Goal: Task Accomplishment & Management: Manage account settings

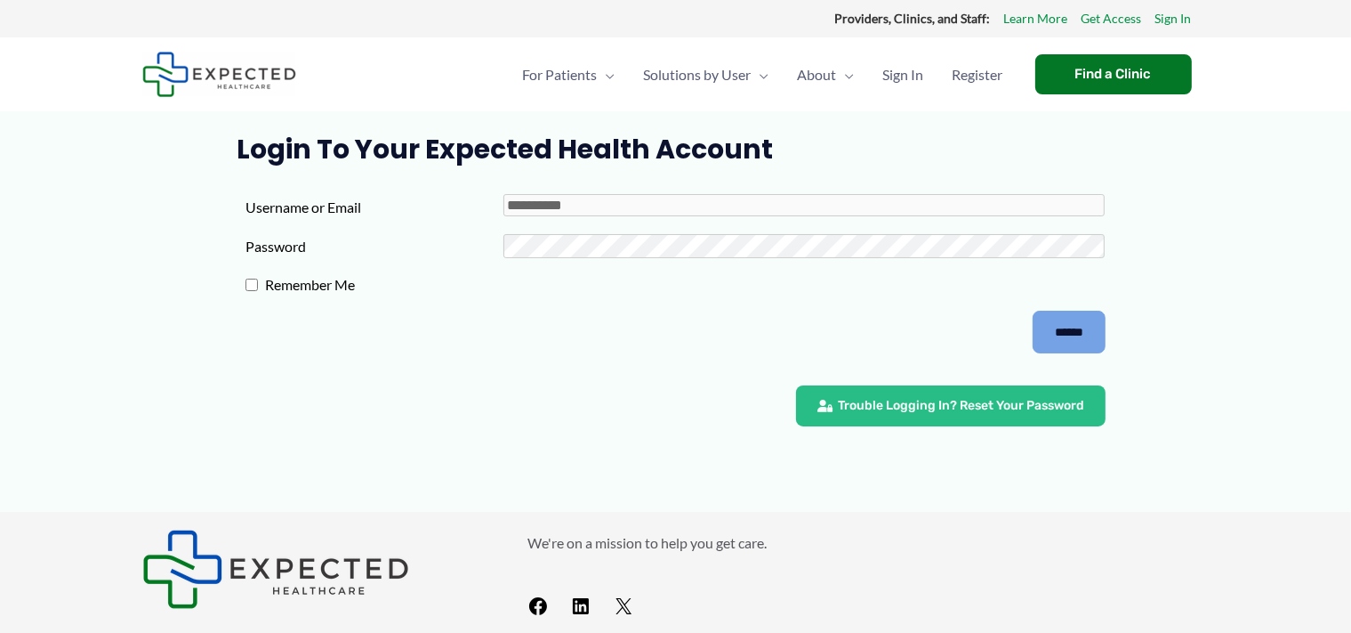
click at [1086, 325] on input "******" at bounding box center [1069, 331] width 73 height 43
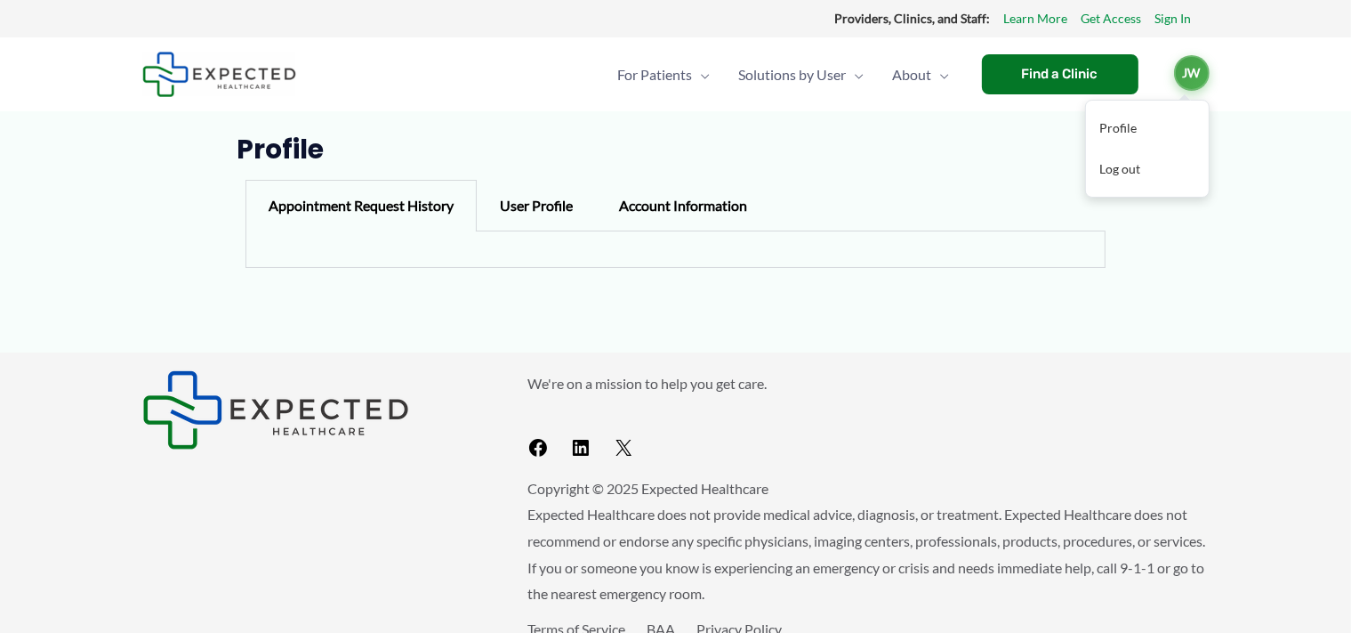
click at [1195, 73] on span "JW" at bounding box center [1192, 73] width 36 height 36
click at [1140, 162] on link "Log out" at bounding box center [1147, 169] width 123 height 41
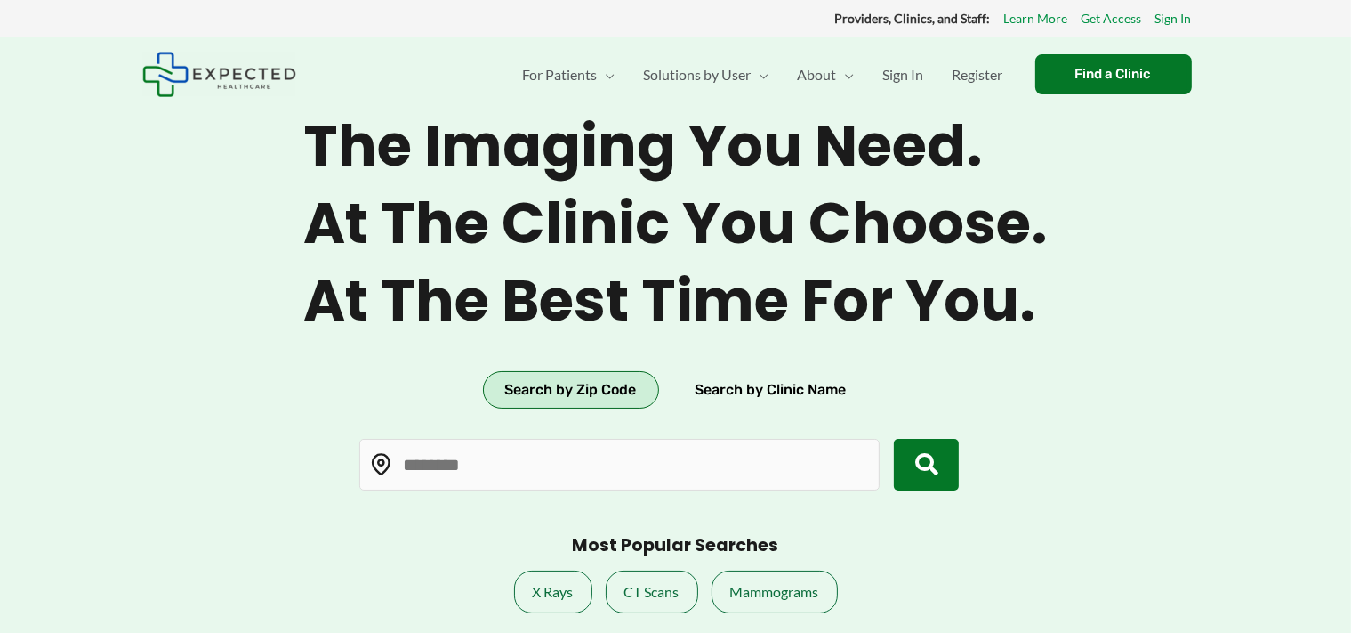
type input "*****"
